Goal: Ask a question

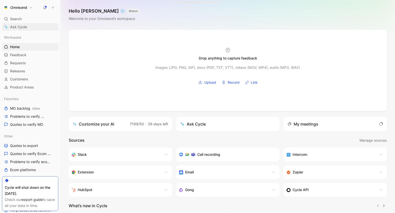
click at [24, 26] on span "Ask Cycle" at bounding box center [18, 27] width 17 height 6
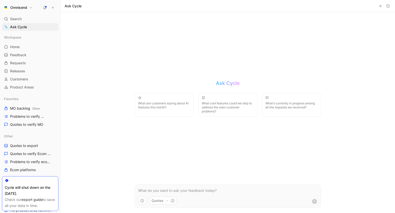
click at [162, 193] on p at bounding box center [228, 190] width 180 height 6
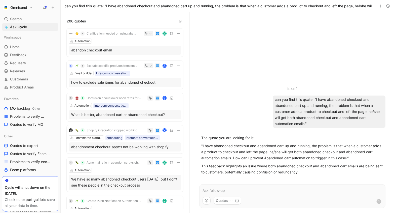
click at [254, 190] on p at bounding box center [293, 190] width 180 height 6
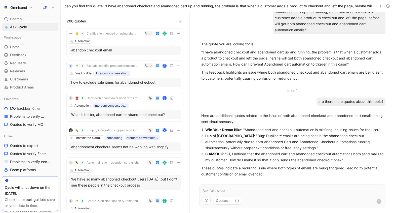
scroll to position [21, 0]
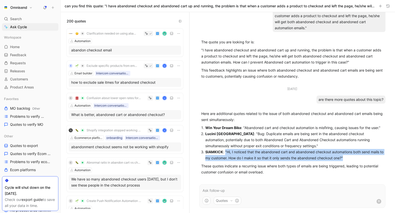
drag, startPoint x: 352, startPoint y: 157, endPoint x: 224, endPoint y: 154, distance: 127.6
click at [224, 154] on p "SIAMKICK : "Hi, I noticed that the abandoned cart and abandoned checkout automa…" at bounding box center [294, 155] width 178 height 12
copy p ""Hi, I noticed that the abandoned cart and abandoned checkout automations both …"
